Goal: Navigation & Orientation: Find specific page/section

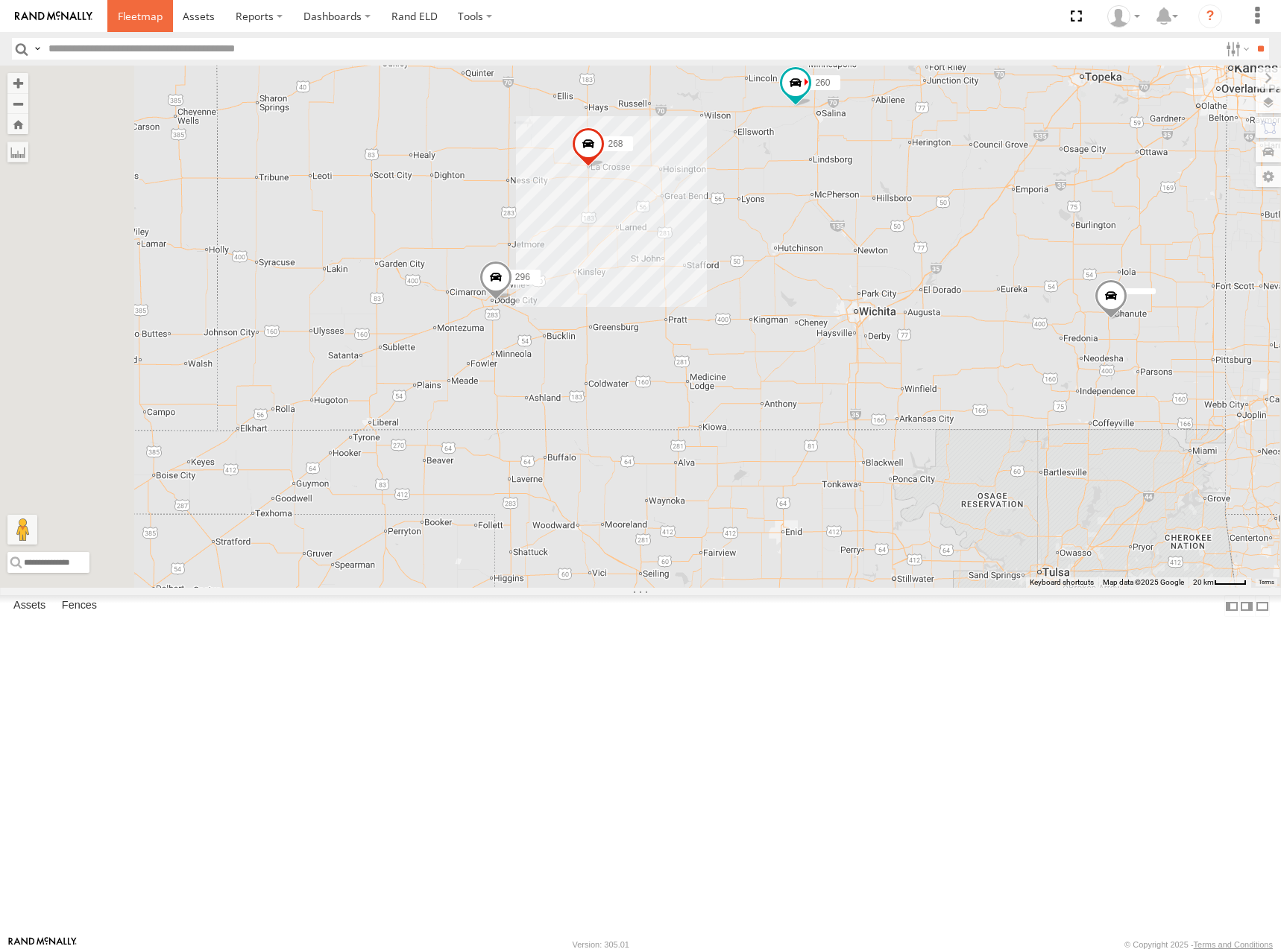
click at [147, 19] on span at bounding box center [140, 15] width 45 height 15
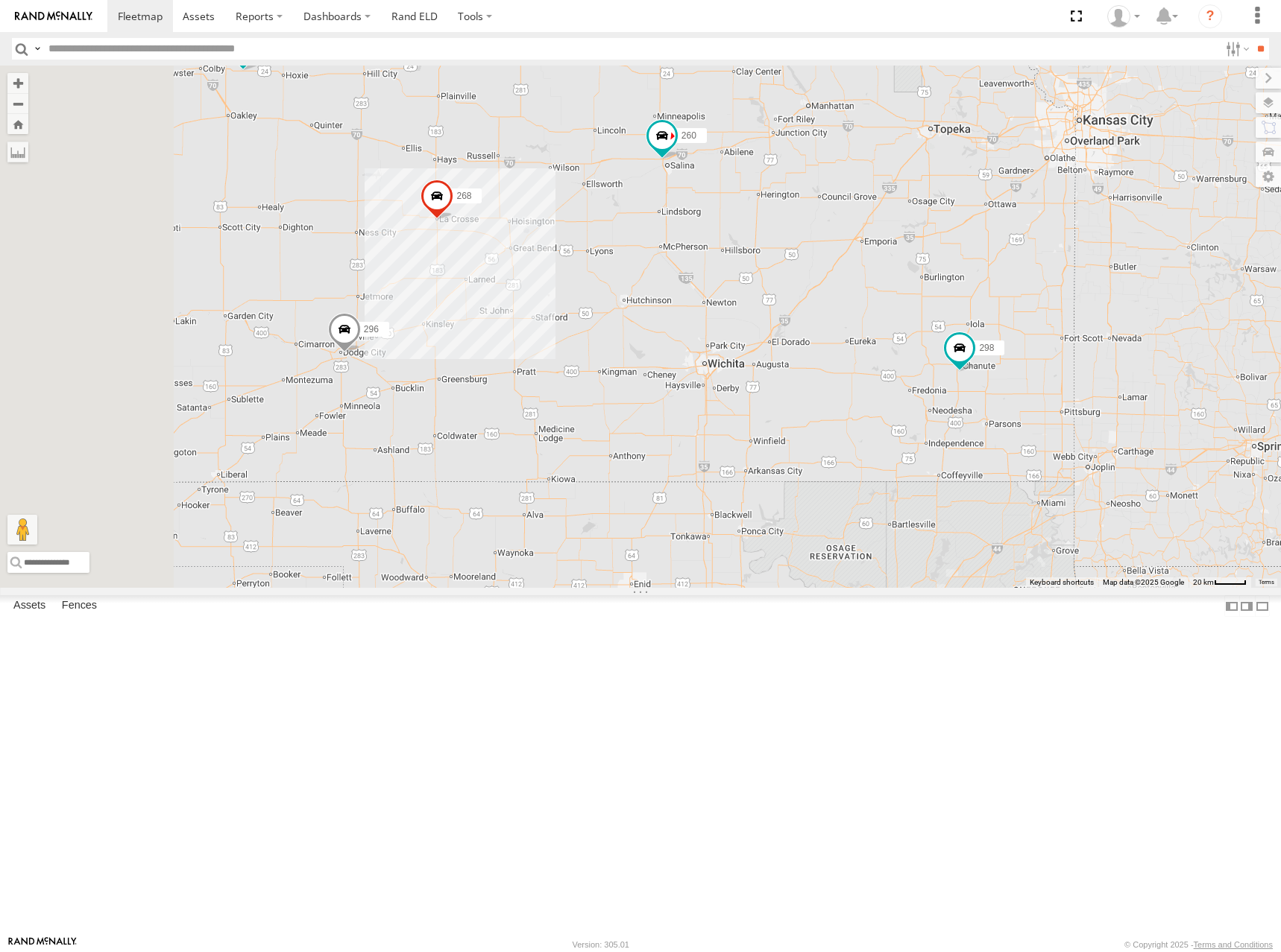
drag, startPoint x: 890, startPoint y: 358, endPoint x: 1003, endPoint y: 390, distance: 117.4
click at [1003, 389] on div "246 298 296 268 264 266 260" at bounding box center [640, 326] width 1281 height 522
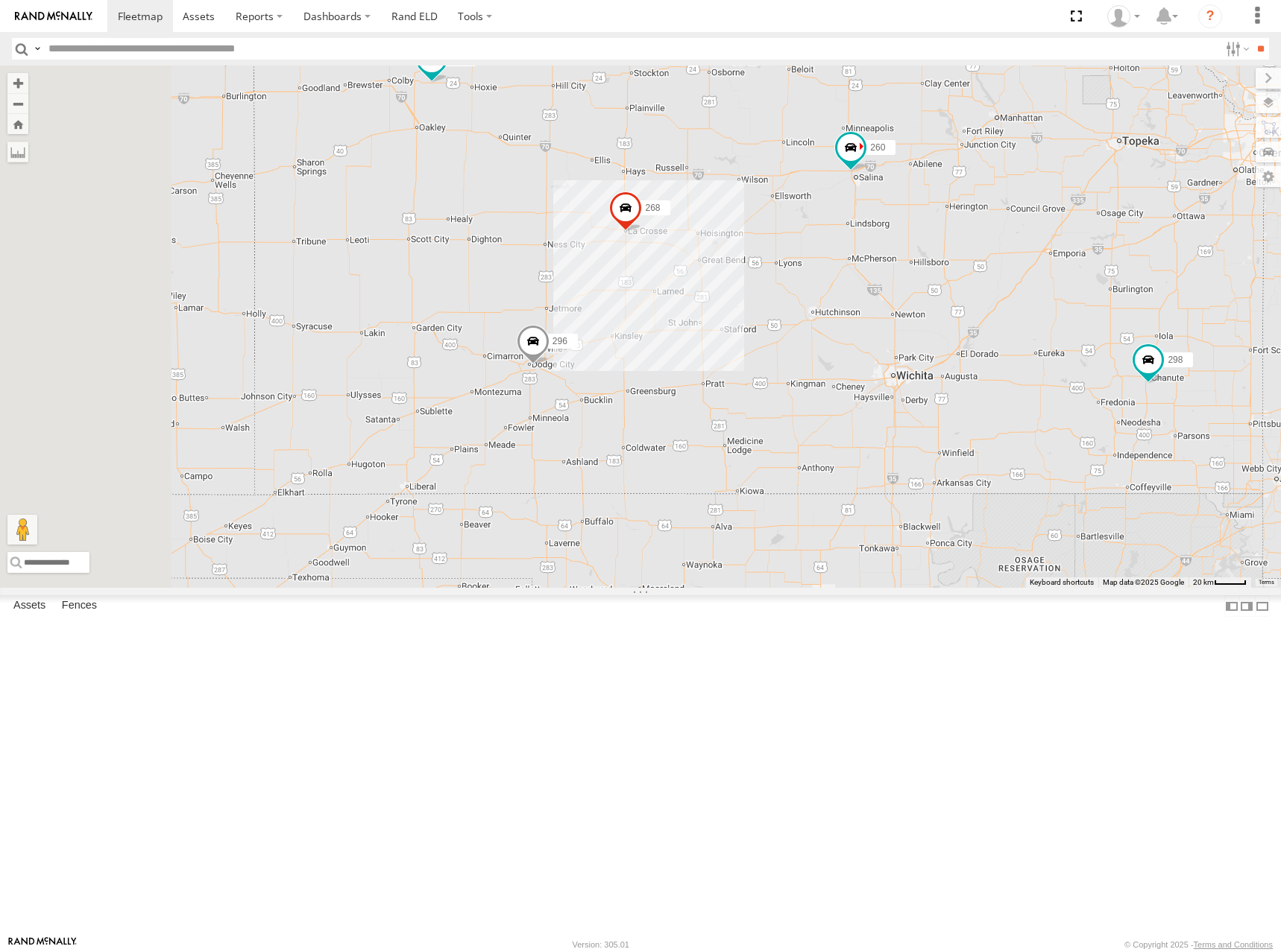
drag, startPoint x: 722, startPoint y: 240, endPoint x: 908, endPoint y: 244, distance: 186.0
click at [908, 244] on div "246 298 296 268 264 266 260" at bounding box center [640, 326] width 1281 height 522
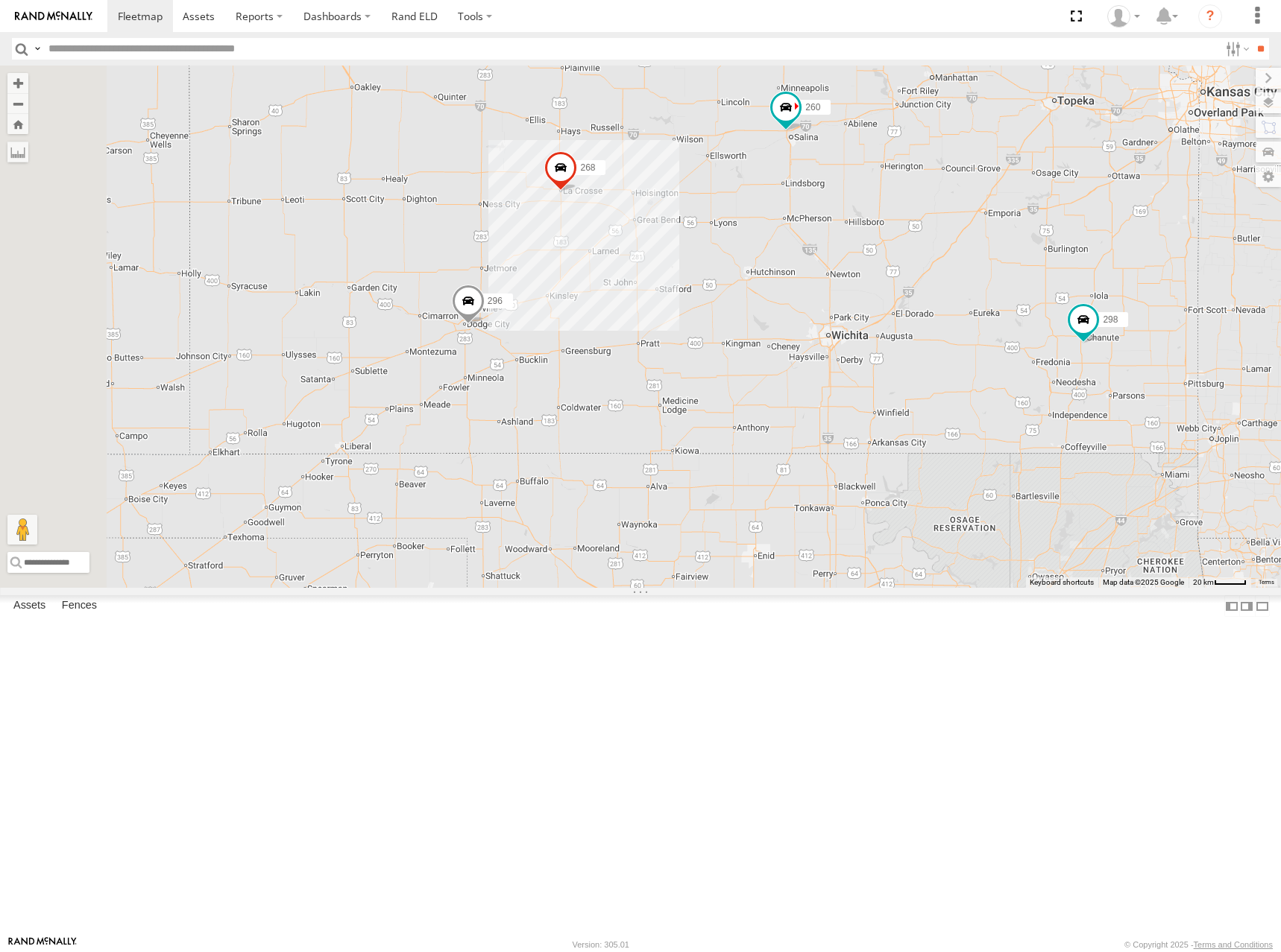
drag, startPoint x: 1083, startPoint y: 228, endPoint x: 1012, endPoint y: 189, distance: 81.0
click at [1012, 185] on div "246 298 296 268 264 266 260" at bounding box center [640, 326] width 1281 height 522
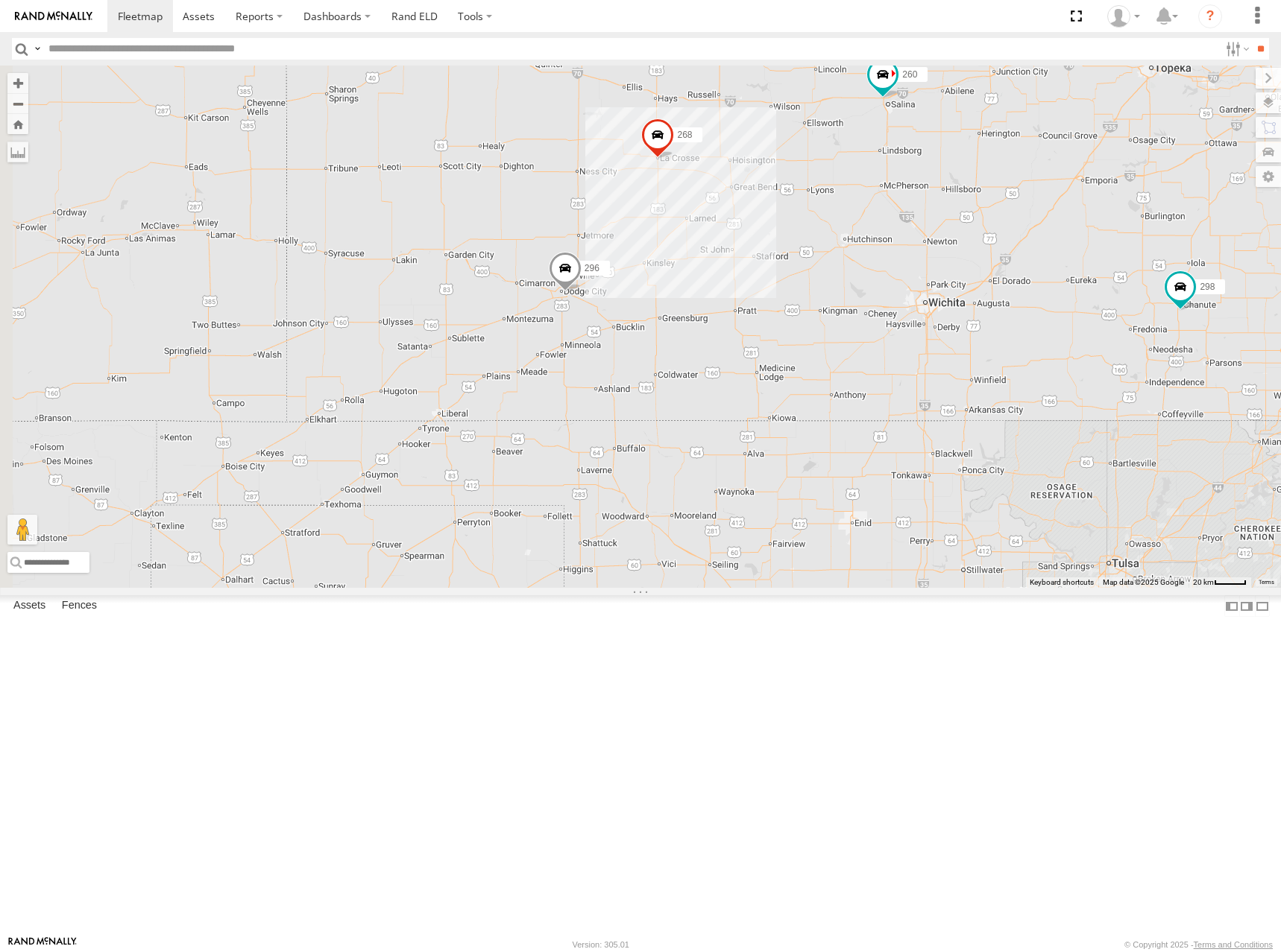
drag, startPoint x: 825, startPoint y: 333, endPoint x: 934, endPoint y: 310, distance: 111.4
click at [934, 310] on div "246 298 296 268 264 266 260" at bounding box center [640, 326] width 1281 height 522
